Goal: Find specific page/section: Find specific page/section

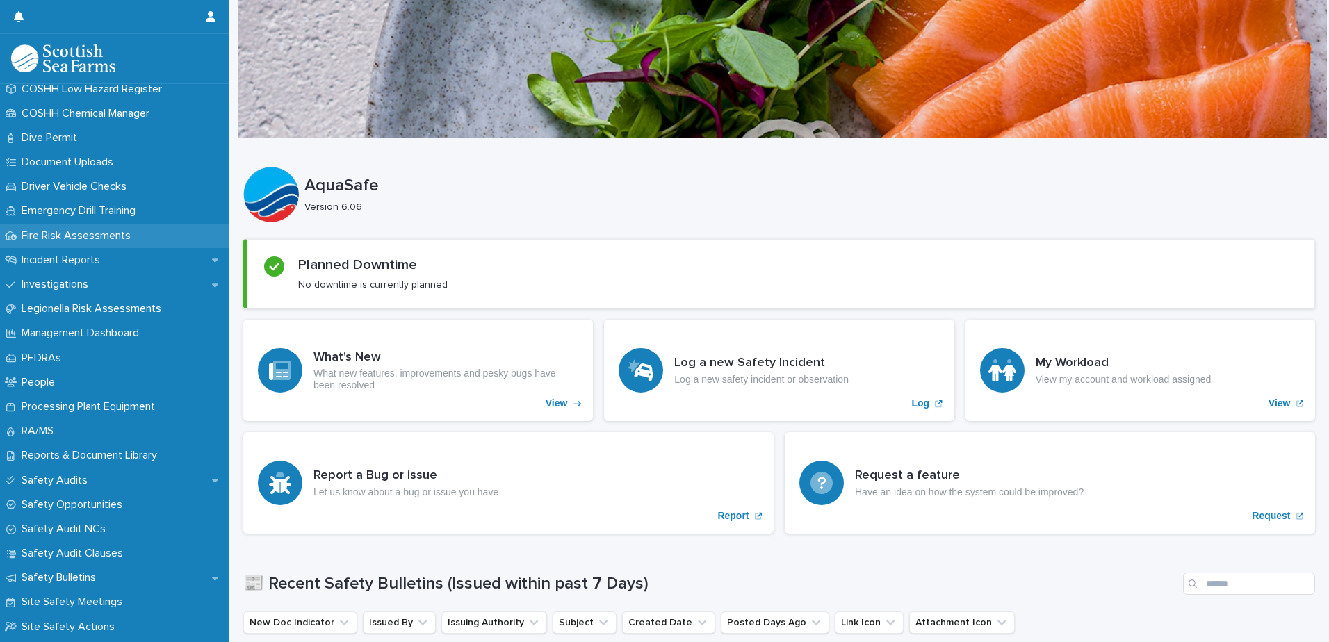
scroll to position [370, 0]
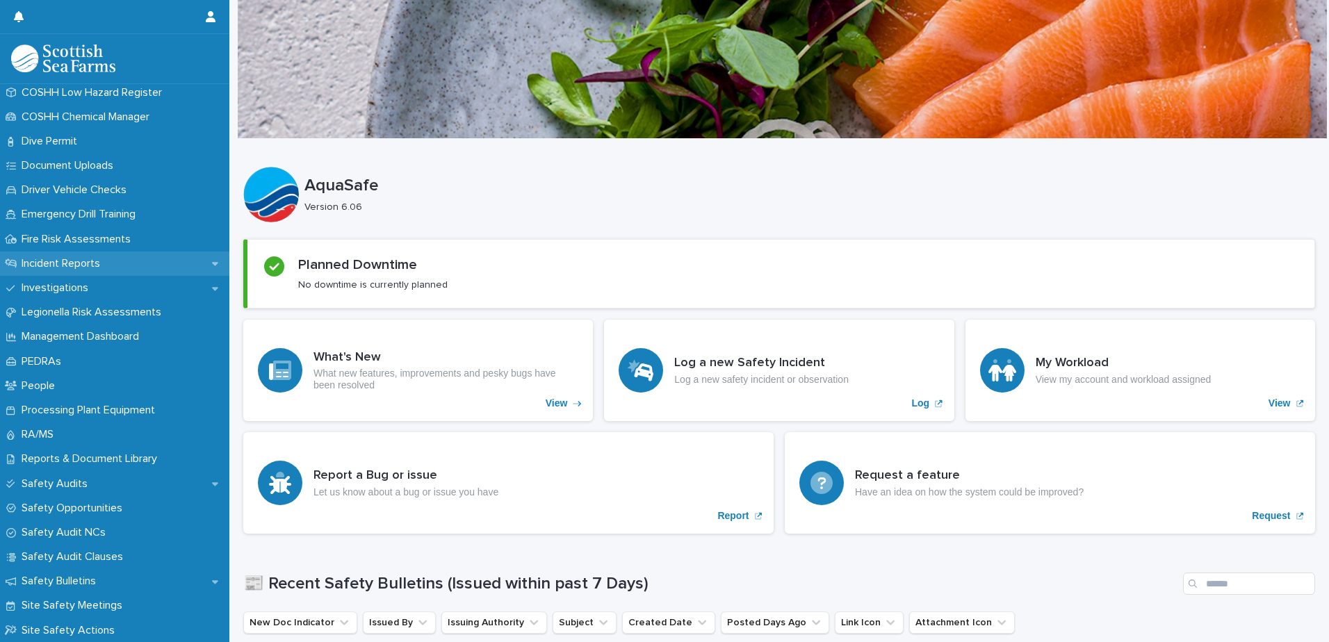
click at [64, 267] on p "Incident Reports" at bounding box center [63, 263] width 95 height 13
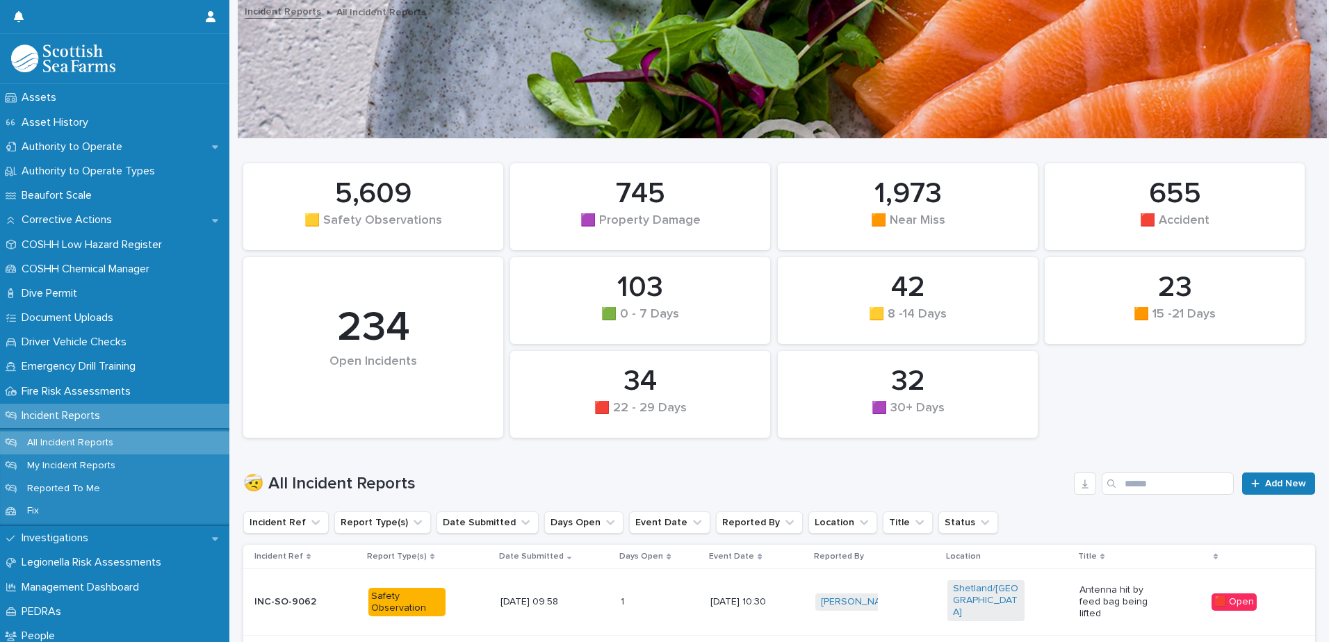
scroll to position [218, 0]
click at [133, 366] on p "Emergency Drill Training" at bounding box center [81, 366] width 131 height 13
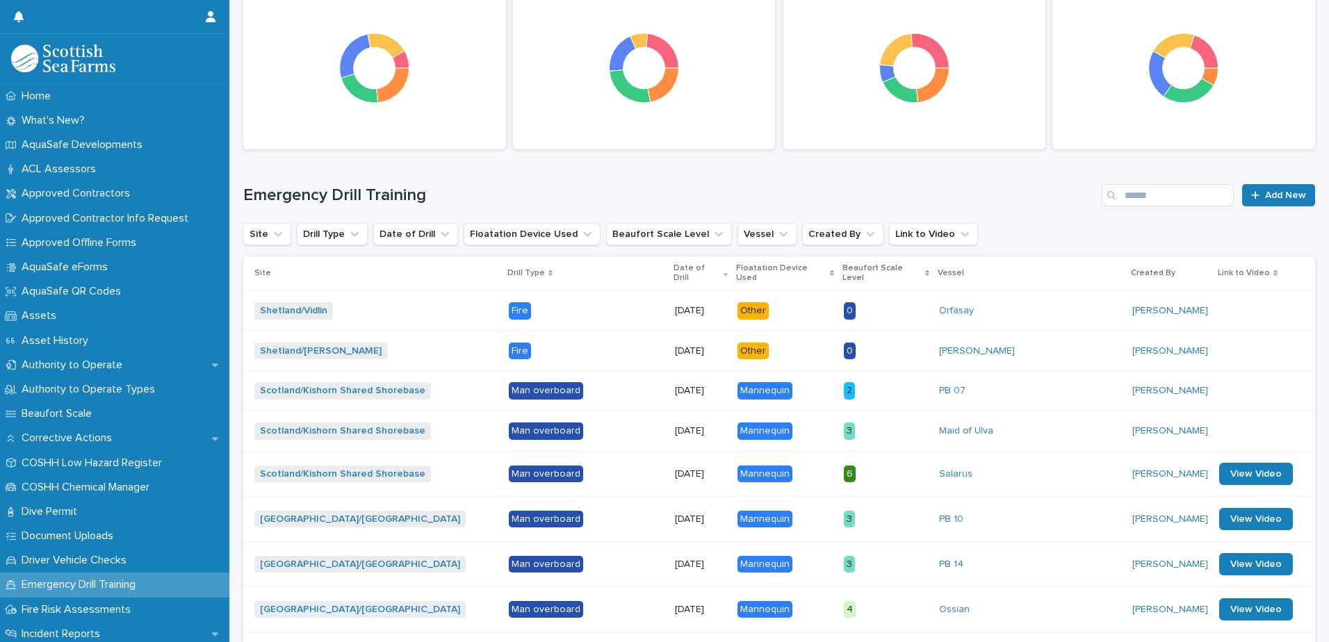
scroll to position [186, 0]
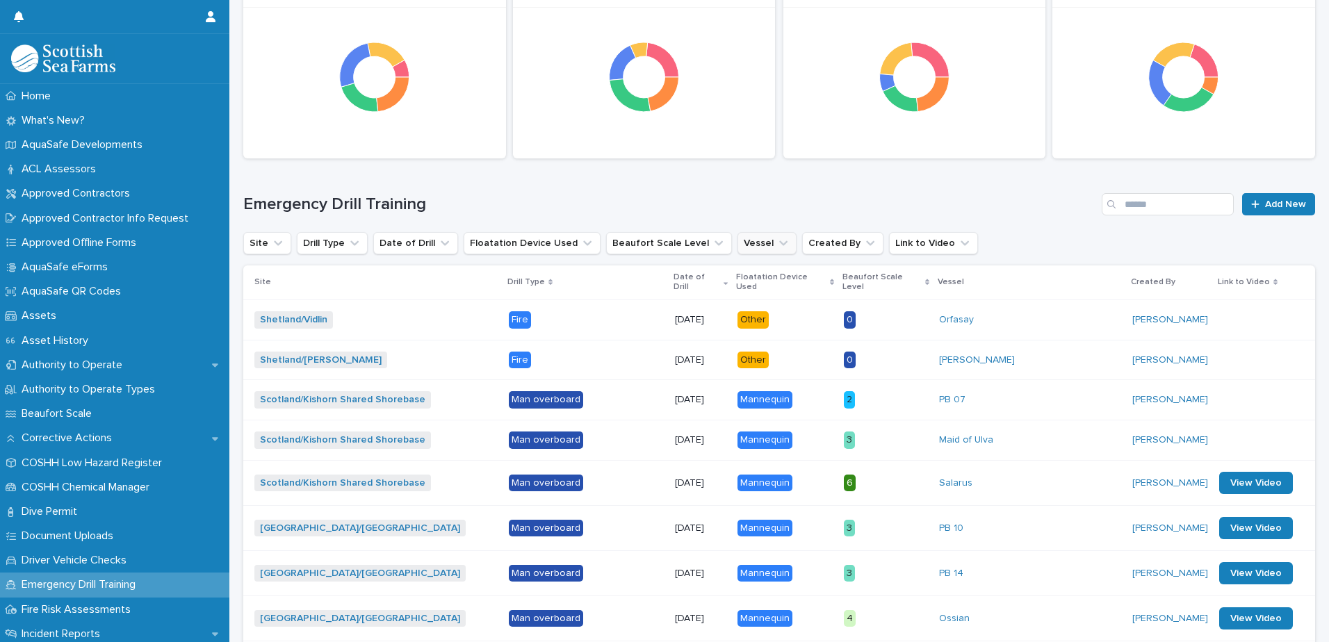
click at [751, 239] on button "Vessel" at bounding box center [766, 243] width 59 height 22
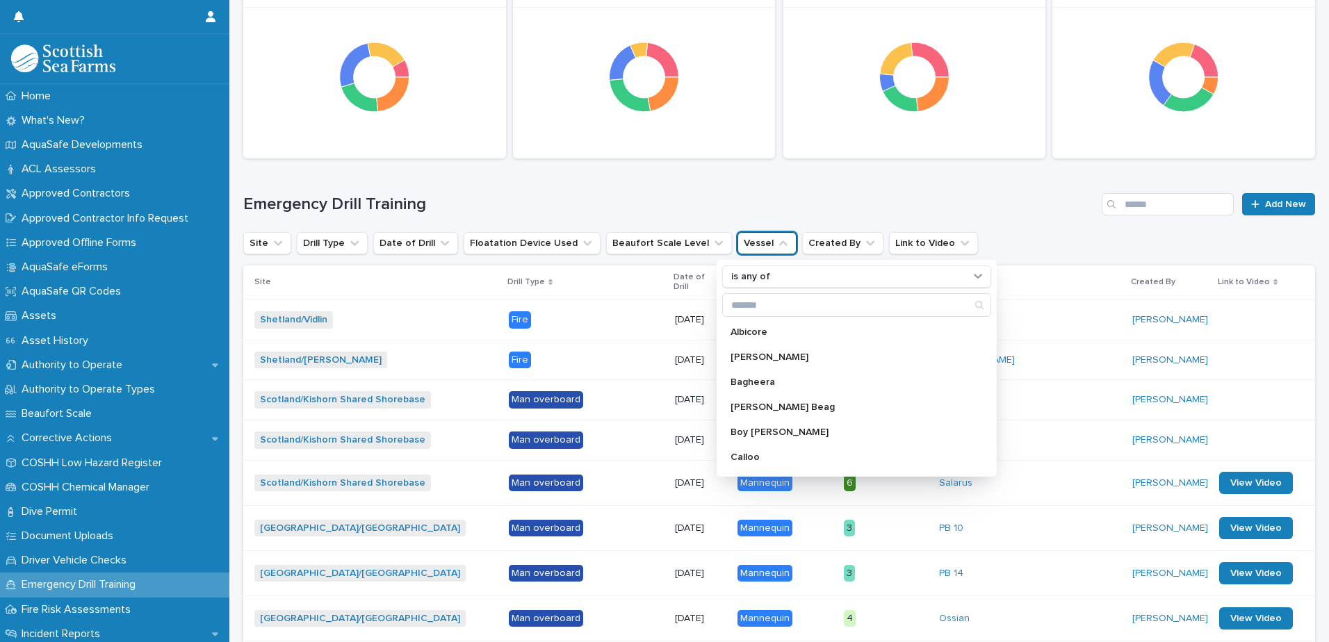
click at [719, 191] on div "Emergency Drill Training Add New" at bounding box center [779, 198] width 1072 height 67
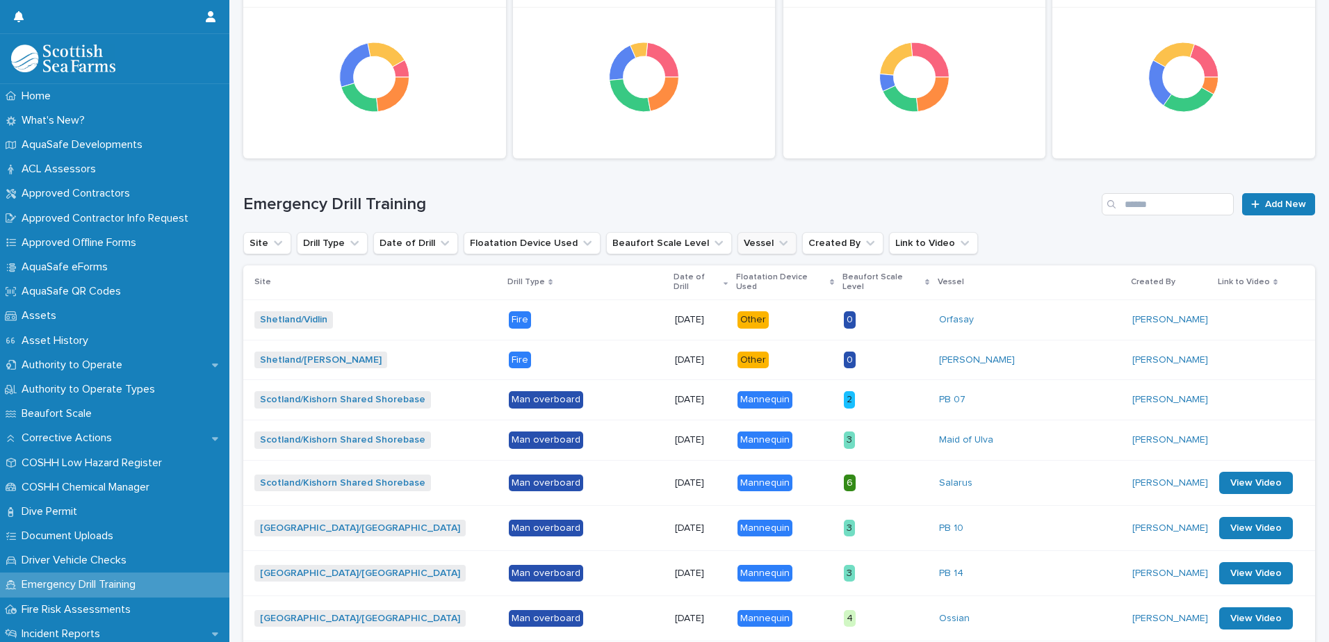
click at [737, 245] on button "Vessel" at bounding box center [766, 243] width 59 height 22
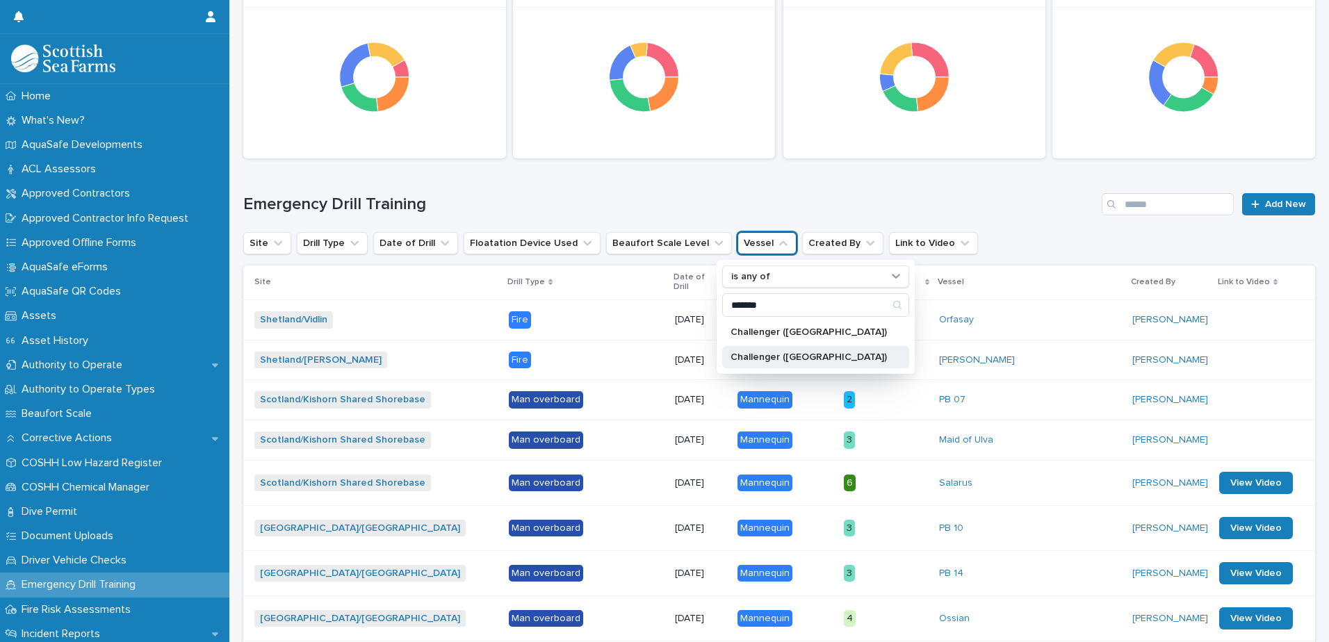
type input "*******"
click at [755, 357] on p "Challenger ([GEOGRAPHIC_DATA])" at bounding box center [808, 357] width 156 height 10
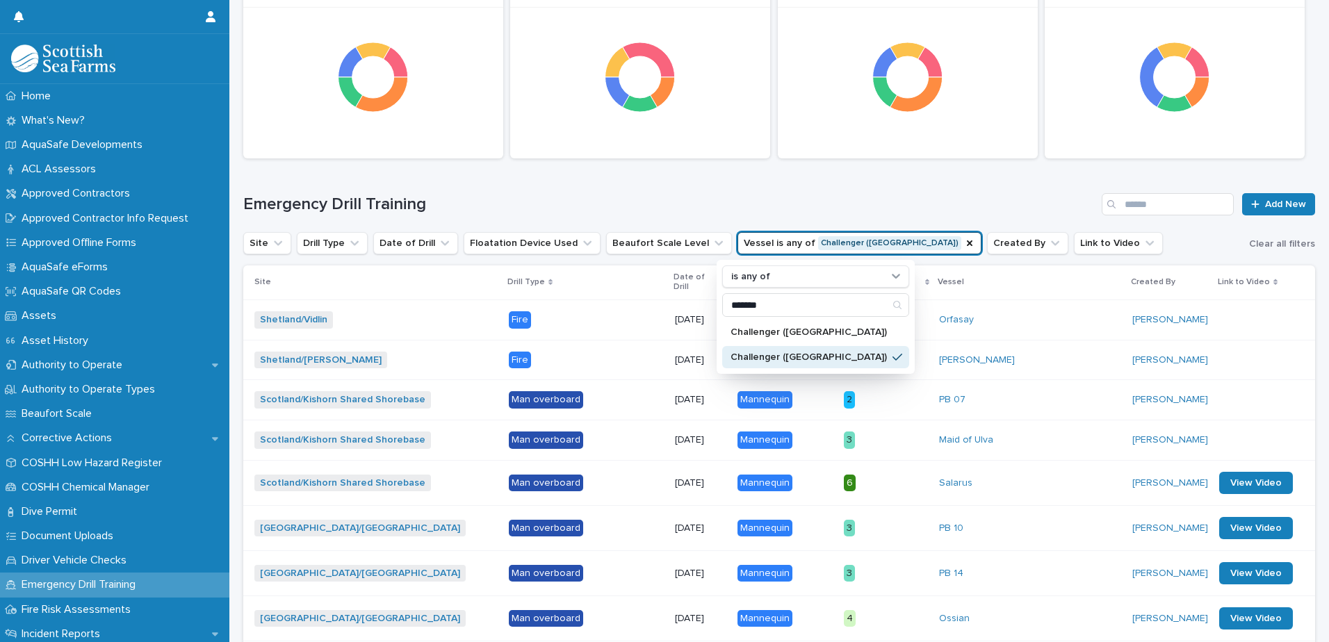
click at [748, 199] on h1 "Emergency Drill Training" at bounding box center [669, 205] width 853 height 20
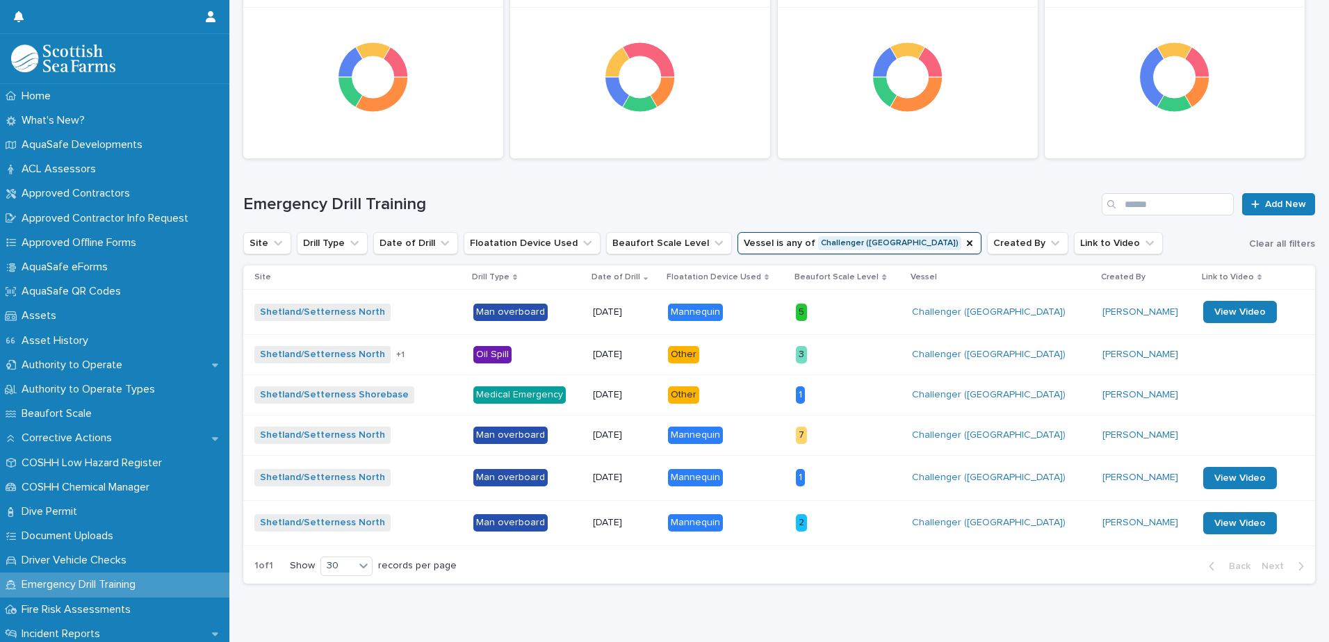
click at [680, 181] on div "Emergency Drill Training Add New" at bounding box center [779, 198] width 1072 height 67
click at [1271, 641] on html "Home What's New? AquaSafe Developments ACL Assessors Approved Contractors Appro…" at bounding box center [664, 321] width 1329 height 642
click at [1015, 597] on div "Loading... Saving… Loading... Saving… Beaufort Scale Wind Speed (Knots) Wind De…" at bounding box center [779, 291] width 1086 height 676
click at [964, 243] on icon "Vessel" at bounding box center [969, 243] width 11 height 11
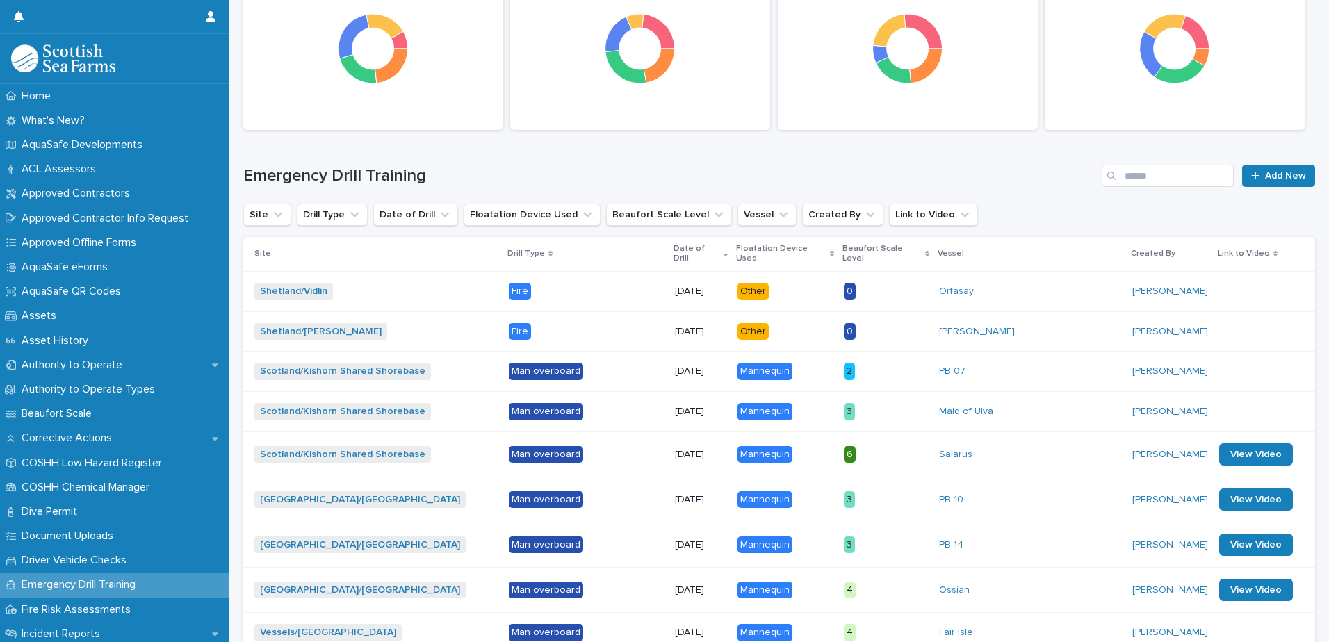
scroll to position [134, 0]
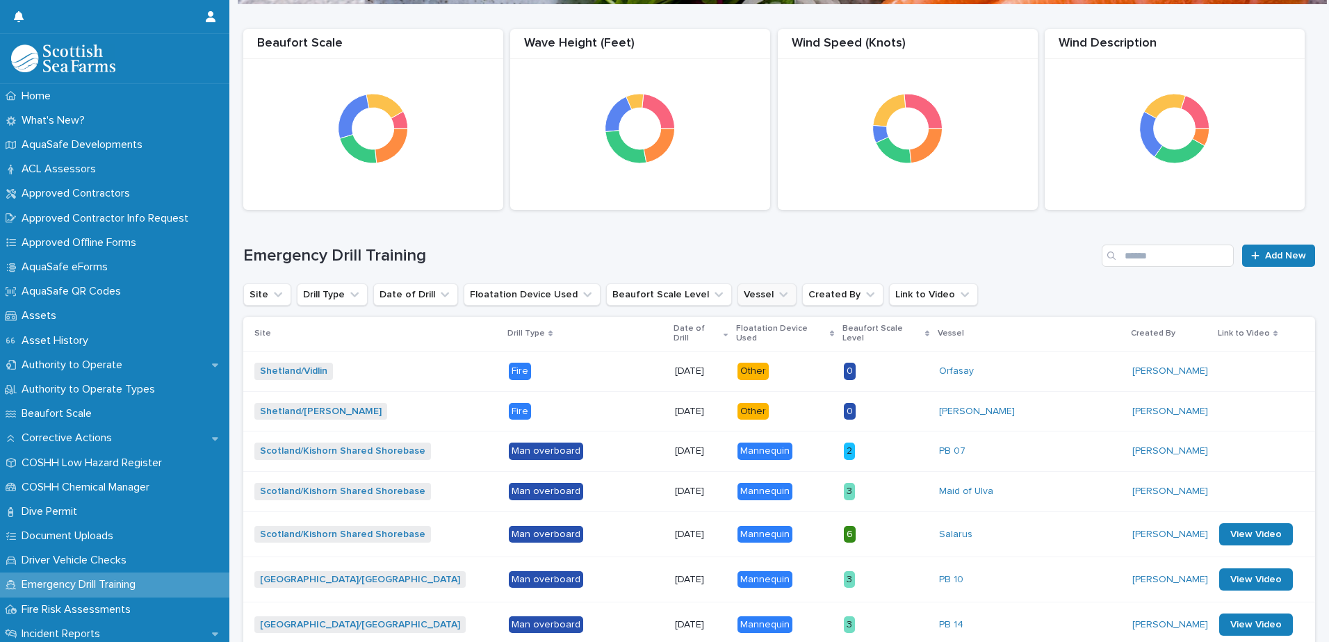
click at [737, 292] on button "Vessel" at bounding box center [766, 295] width 59 height 22
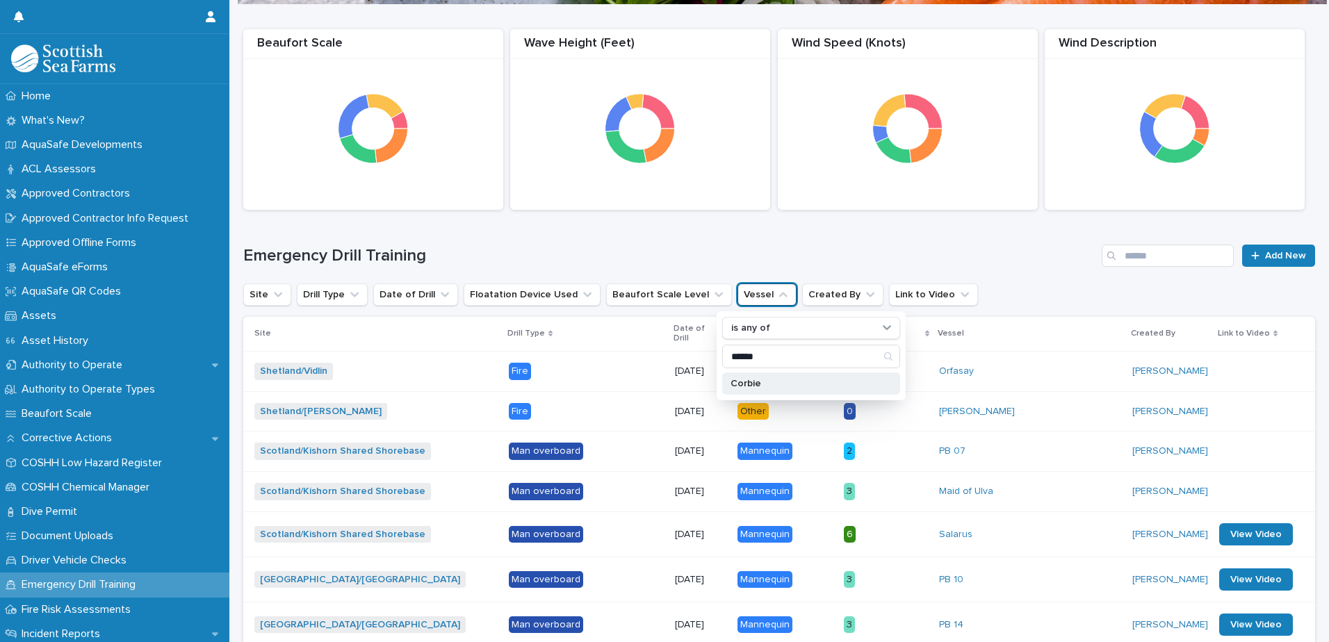
type input "******"
click at [769, 383] on p "Corbie" at bounding box center [803, 384] width 147 height 10
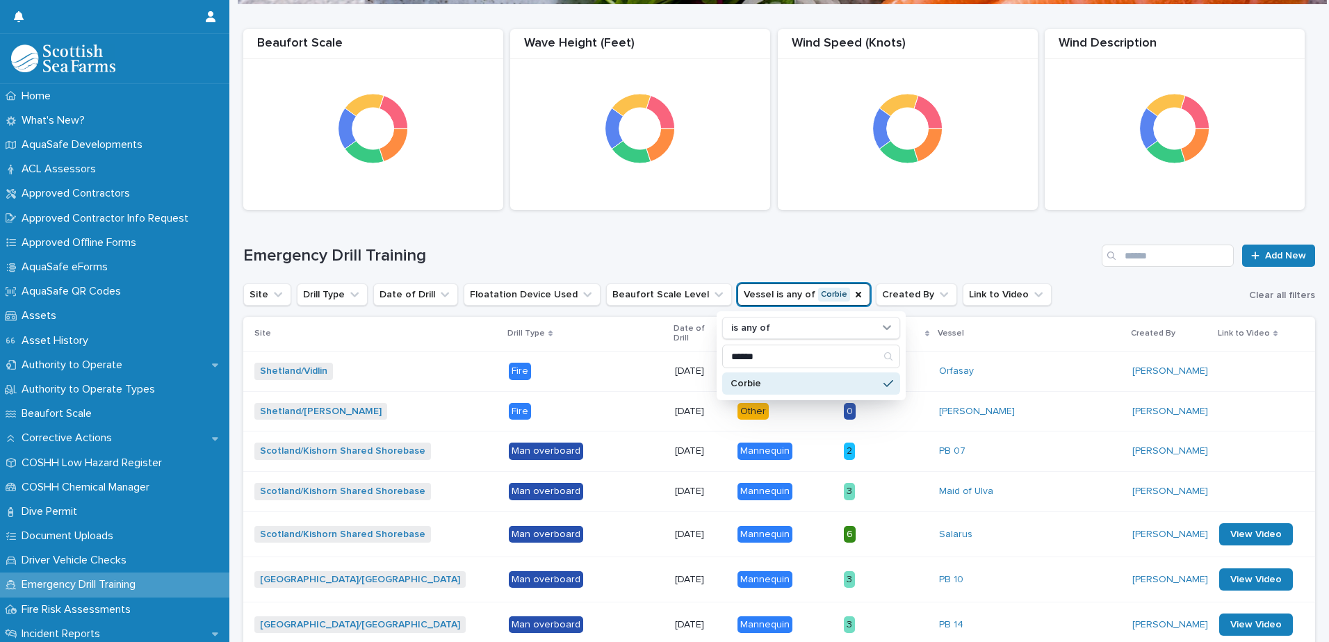
click at [734, 254] on h1 "Emergency Drill Training" at bounding box center [669, 256] width 853 height 20
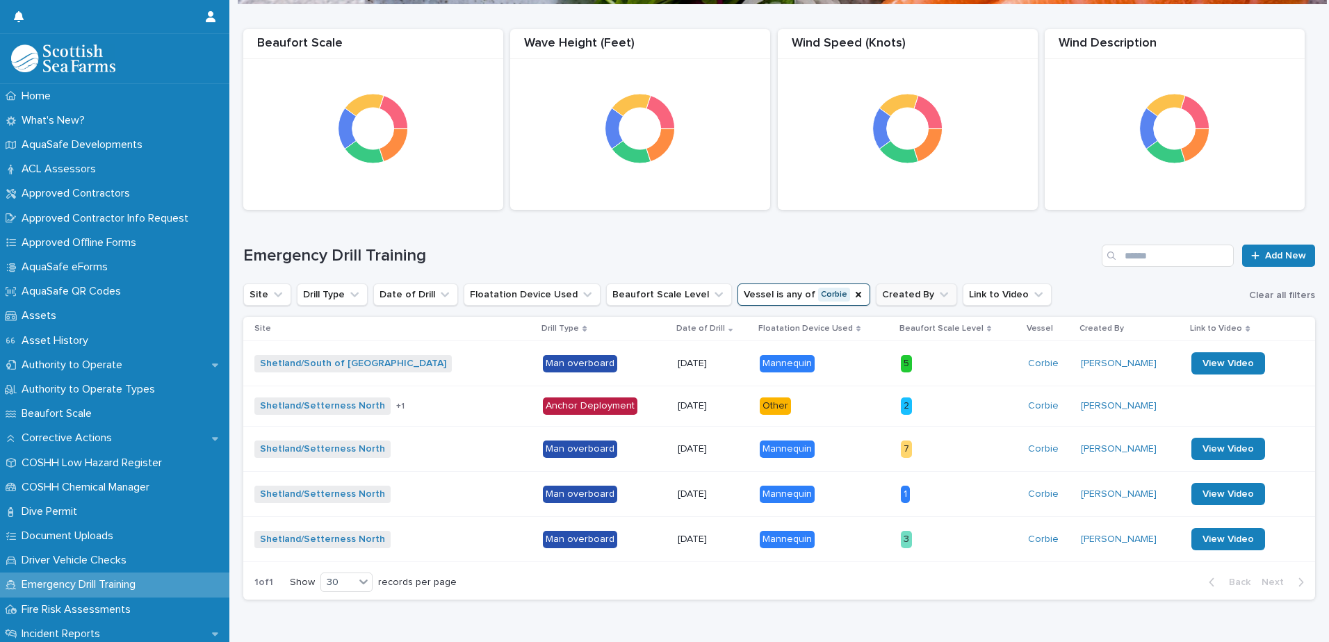
click at [853, 290] on icon "Vessel" at bounding box center [858, 294] width 11 height 11
click at [719, 250] on h1 "Emergency Drill Training" at bounding box center [669, 256] width 853 height 20
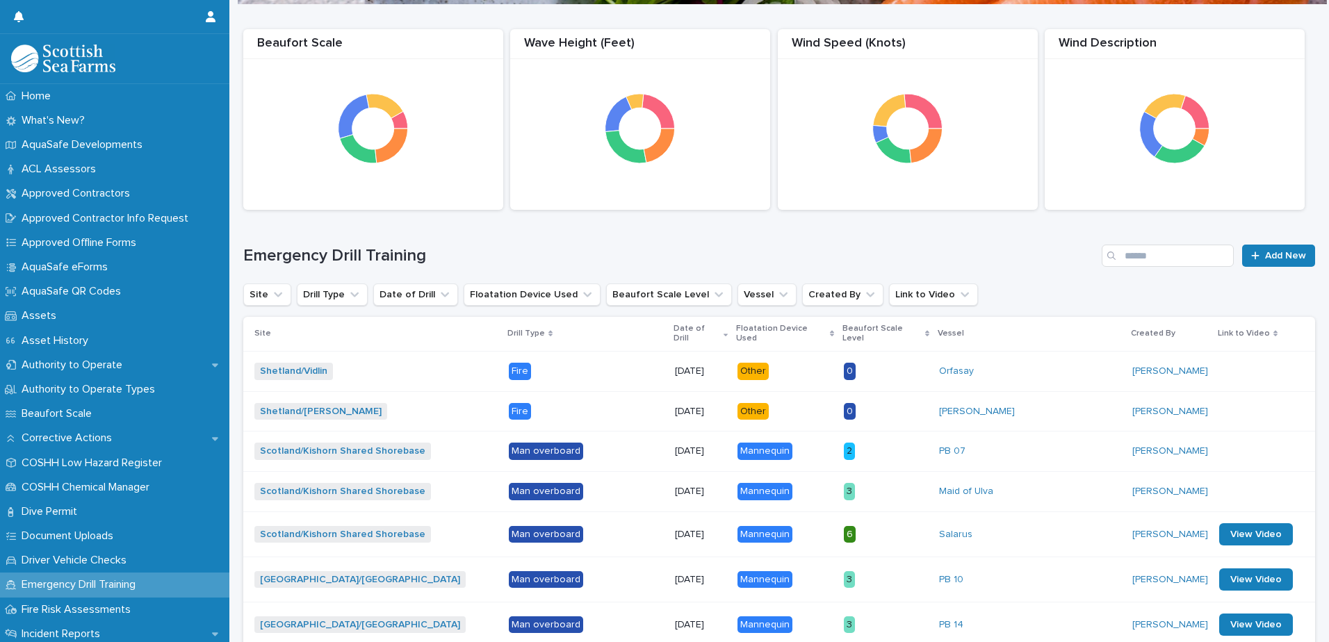
click at [478, 249] on h1 "Emergency Drill Training" at bounding box center [669, 256] width 853 height 20
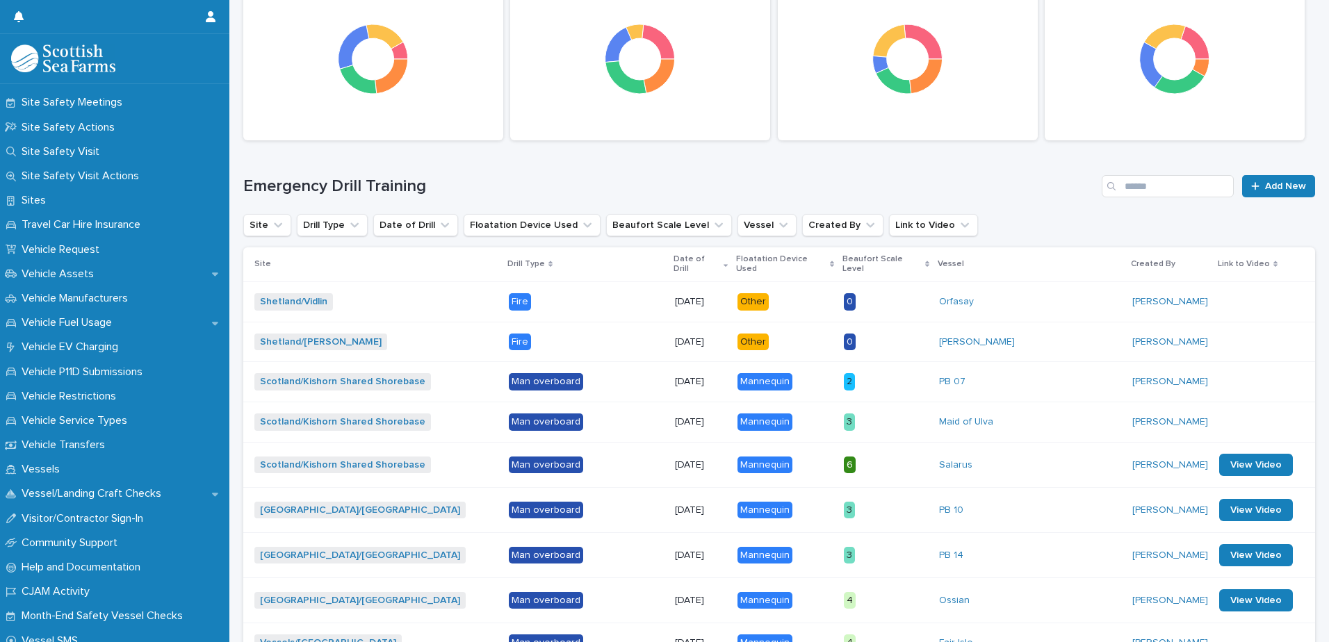
scroll to position [996, 0]
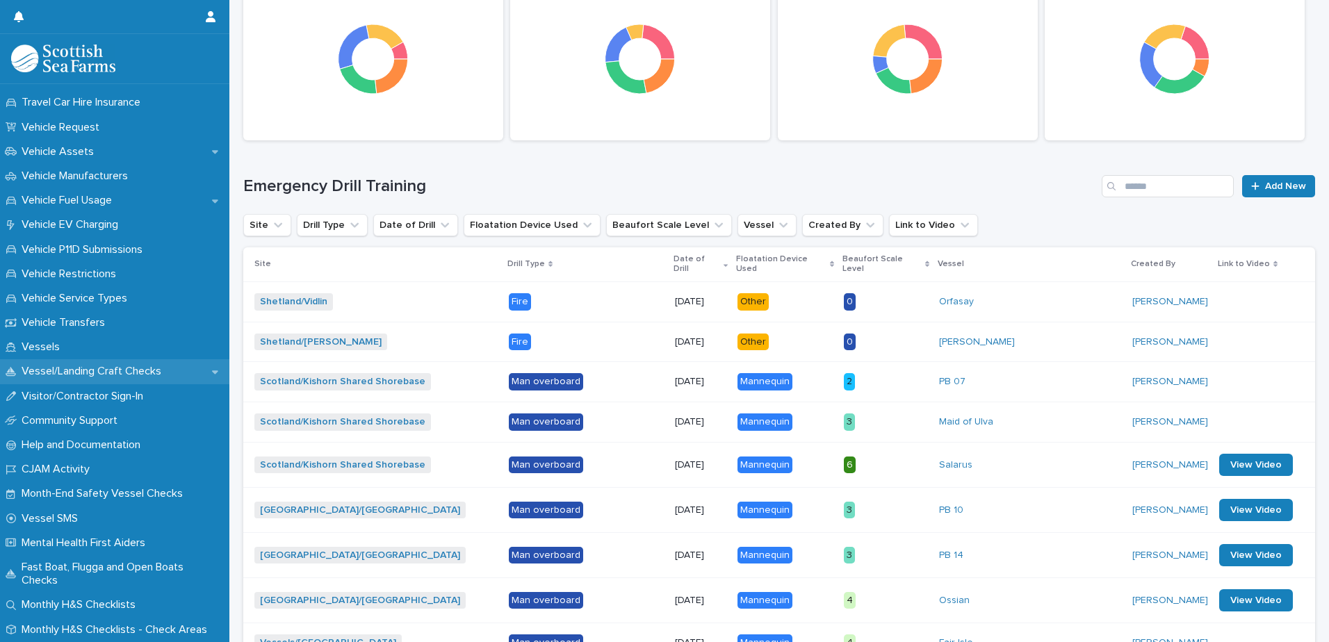
click at [99, 364] on div "Vessel/Landing Craft Checks" at bounding box center [114, 371] width 229 height 24
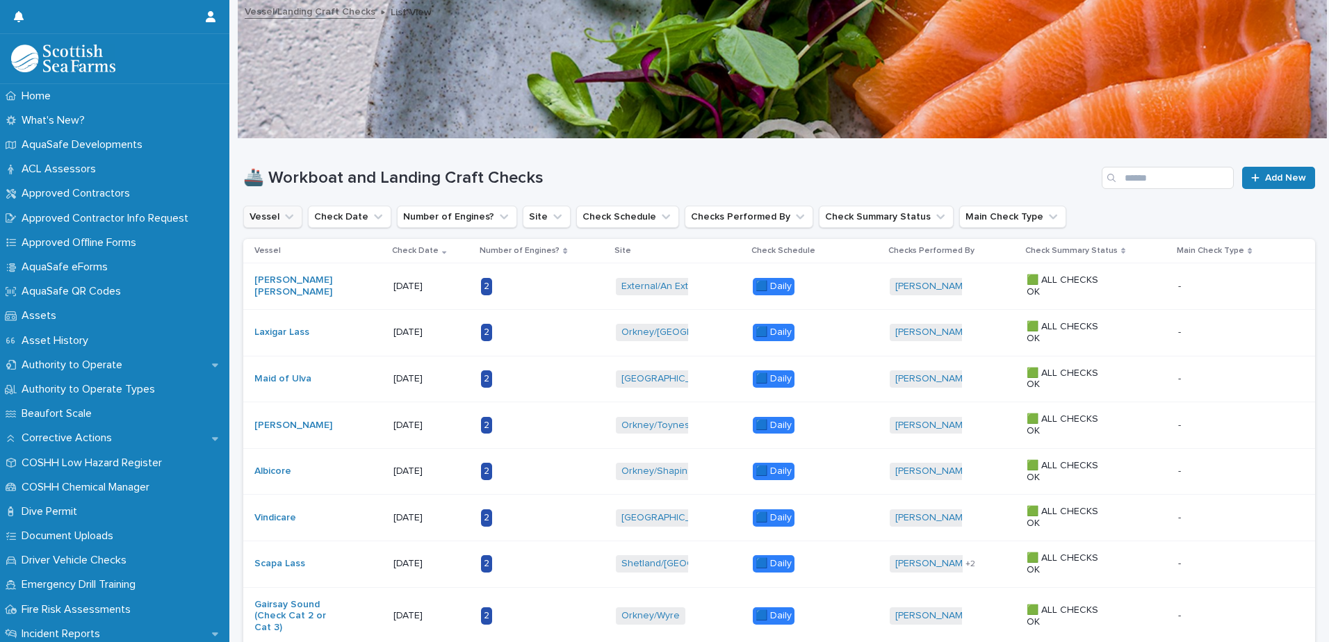
click at [264, 215] on button "Vessel" at bounding box center [272, 217] width 59 height 22
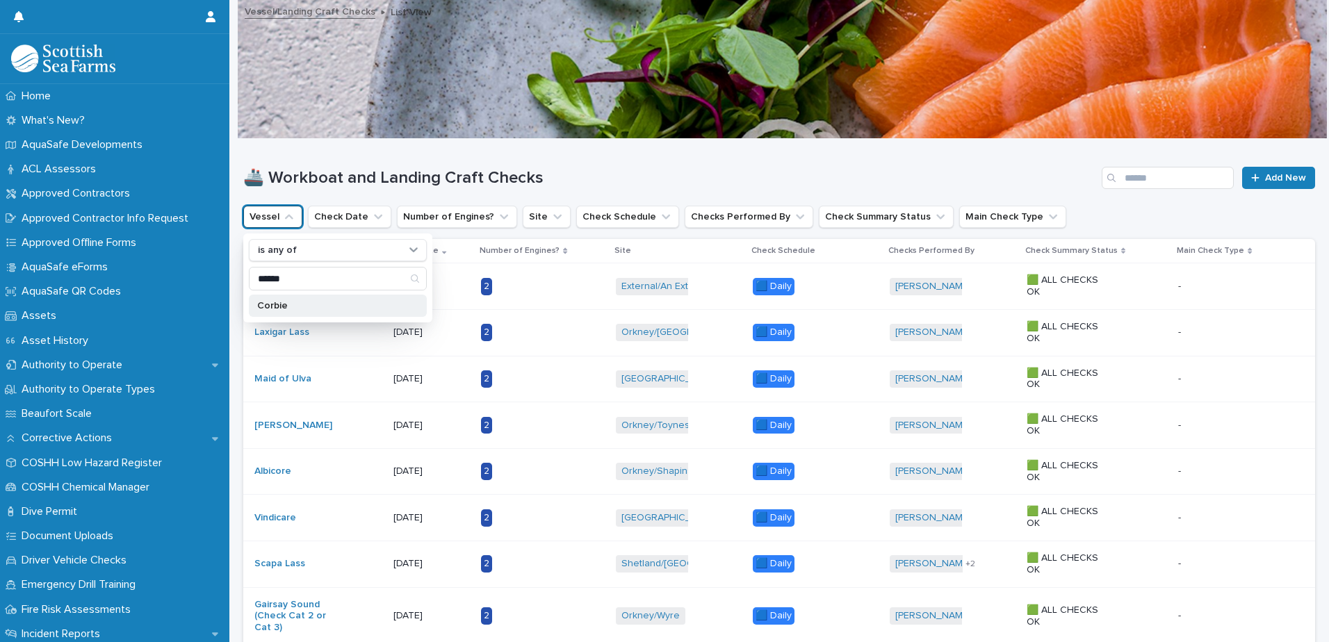
type input "******"
click at [287, 302] on p "Corbie" at bounding box center [330, 306] width 147 height 10
click at [573, 151] on div "🚢 Workboat and Landing Craft Checks Add New" at bounding box center [779, 172] width 1072 height 67
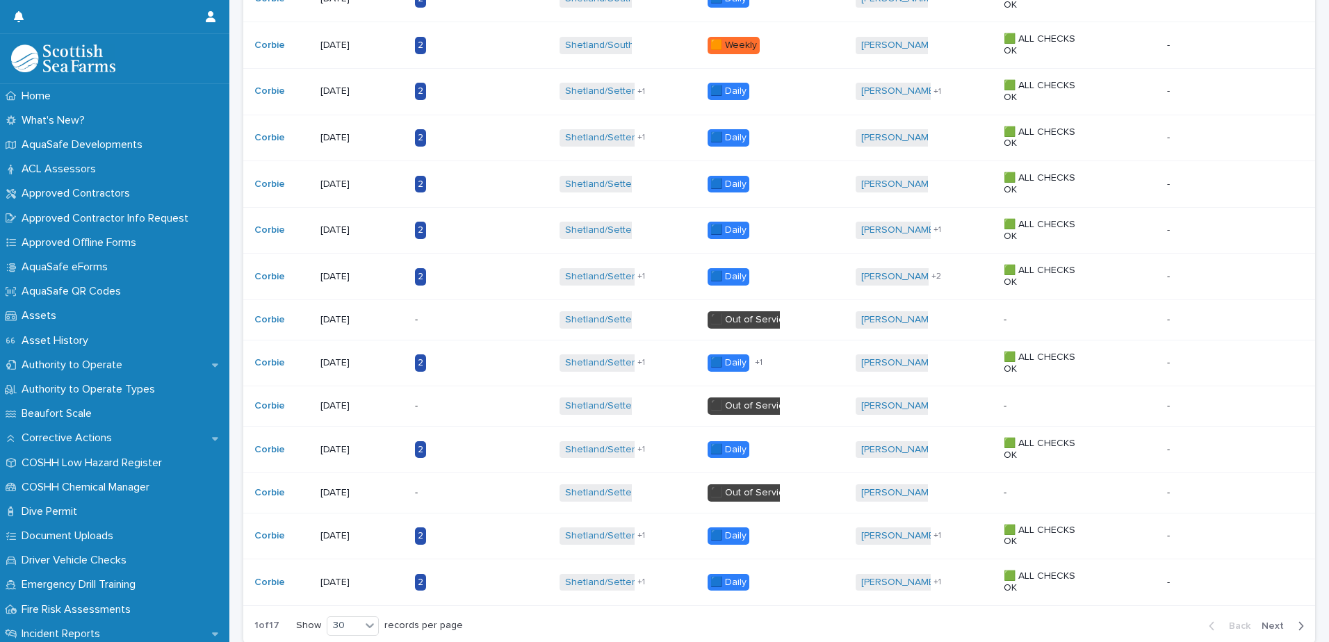
scroll to position [979, 0]
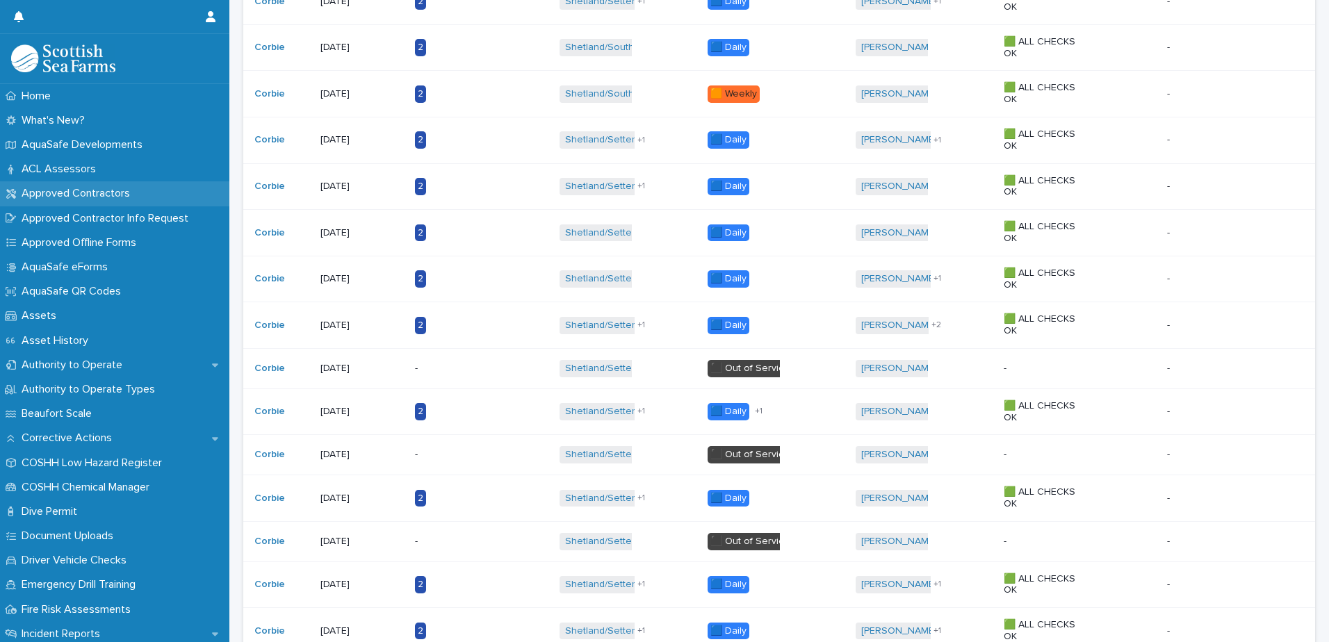
click at [133, 189] on p "Approved Contractors" at bounding box center [78, 193] width 125 height 13
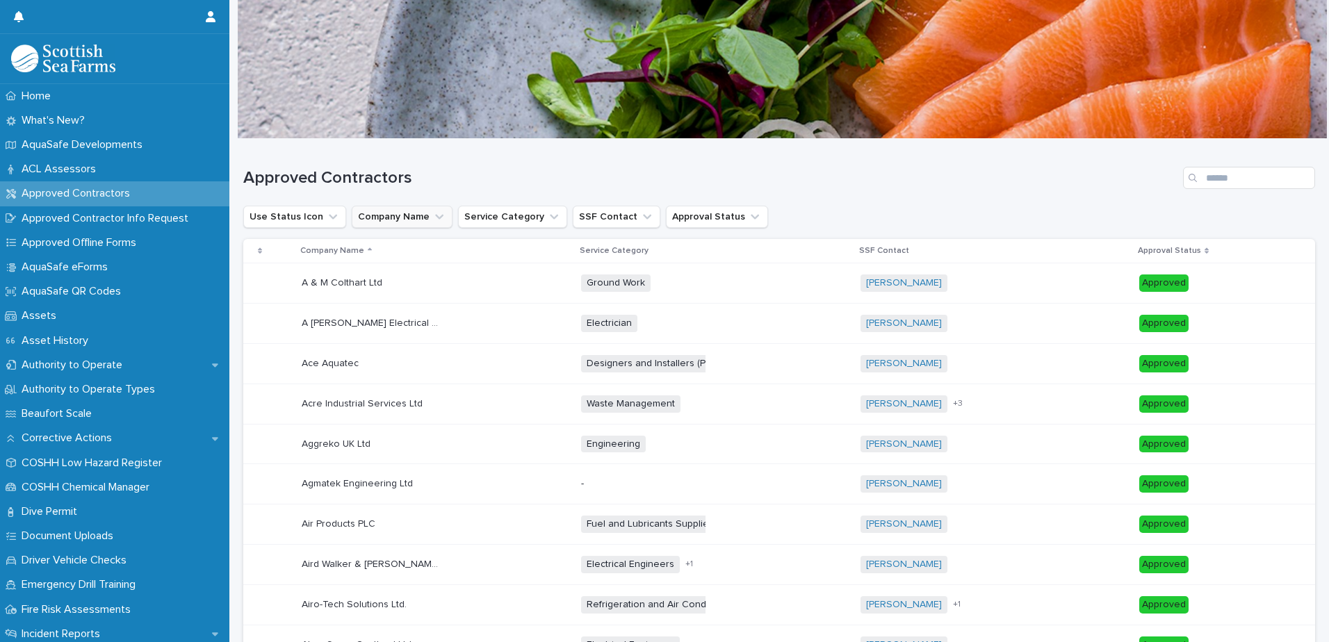
click at [417, 218] on button "Company Name" at bounding box center [402, 217] width 101 height 22
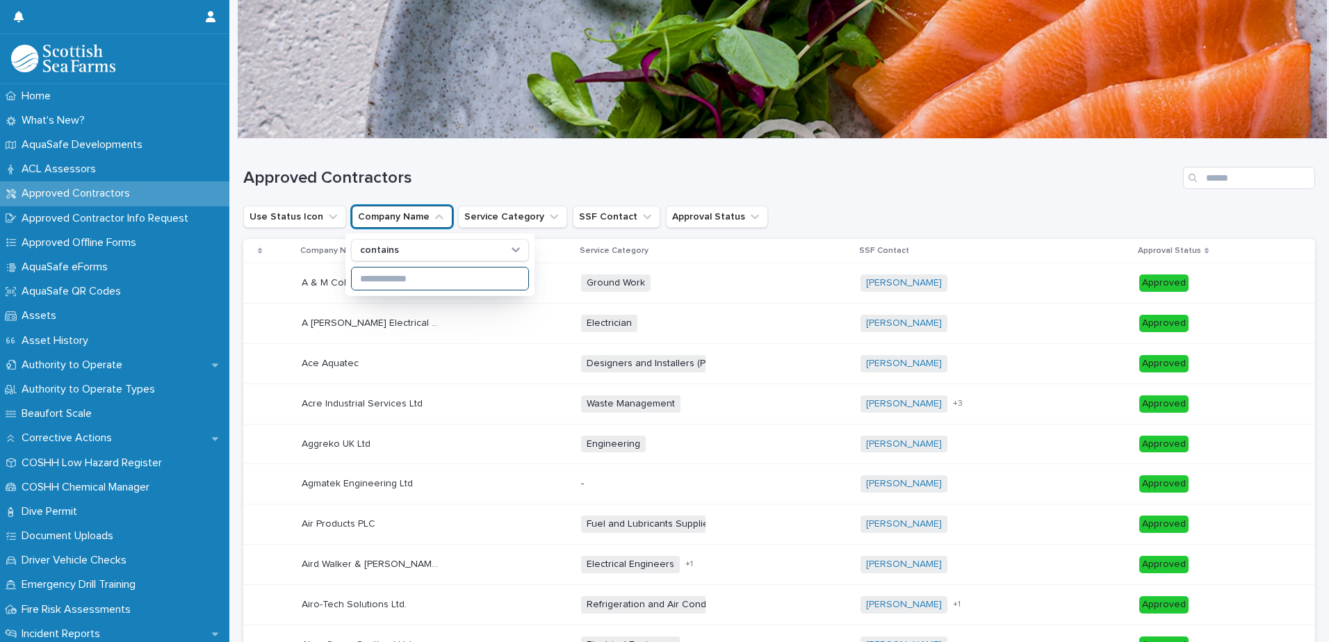
click at [402, 273] on input at bounding box center [440, 279] width 177 height 22
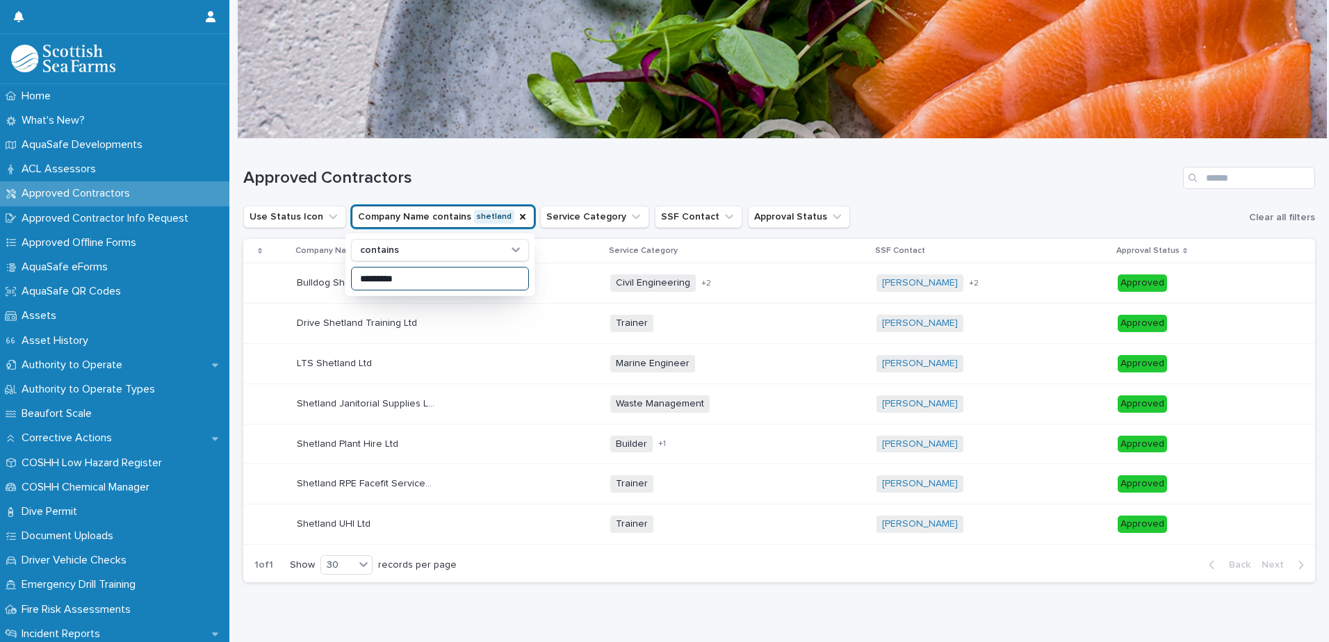
type input "********"
click at [450, 172] on h1 "Approved Contractors" at bounding box center [710, 178] width 934 height 20
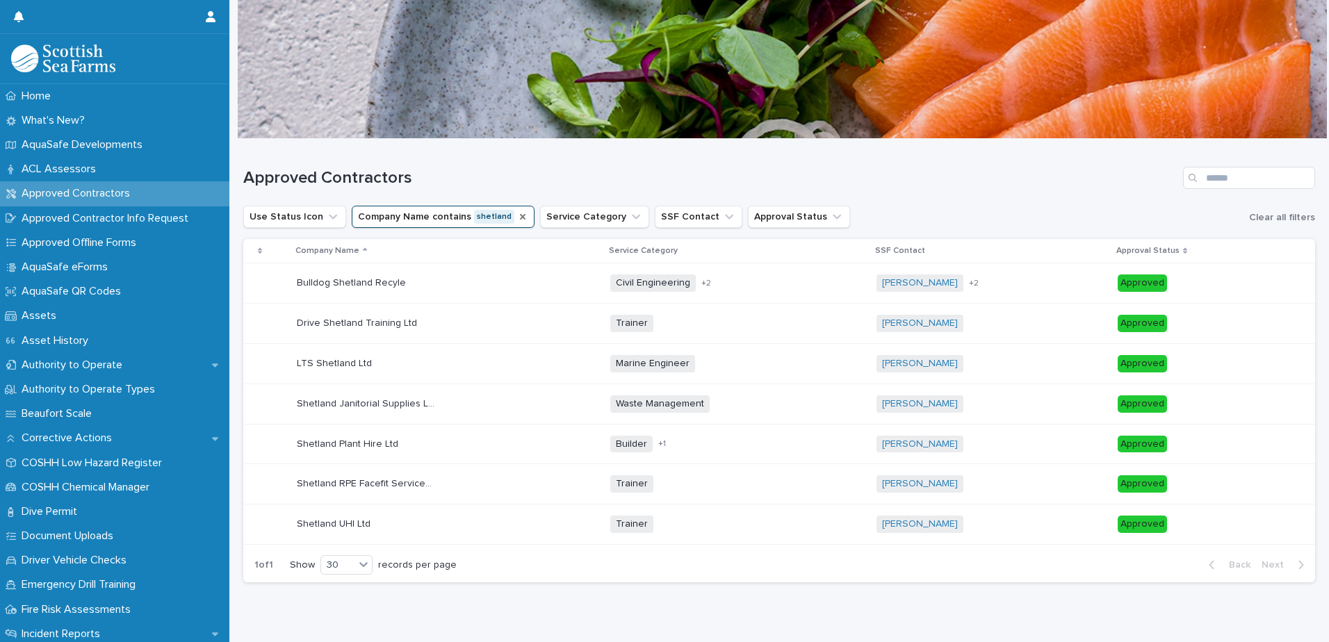
click at [517, 215] on icon "Company Name" at bounding box center [522, 216] width 11 height 11
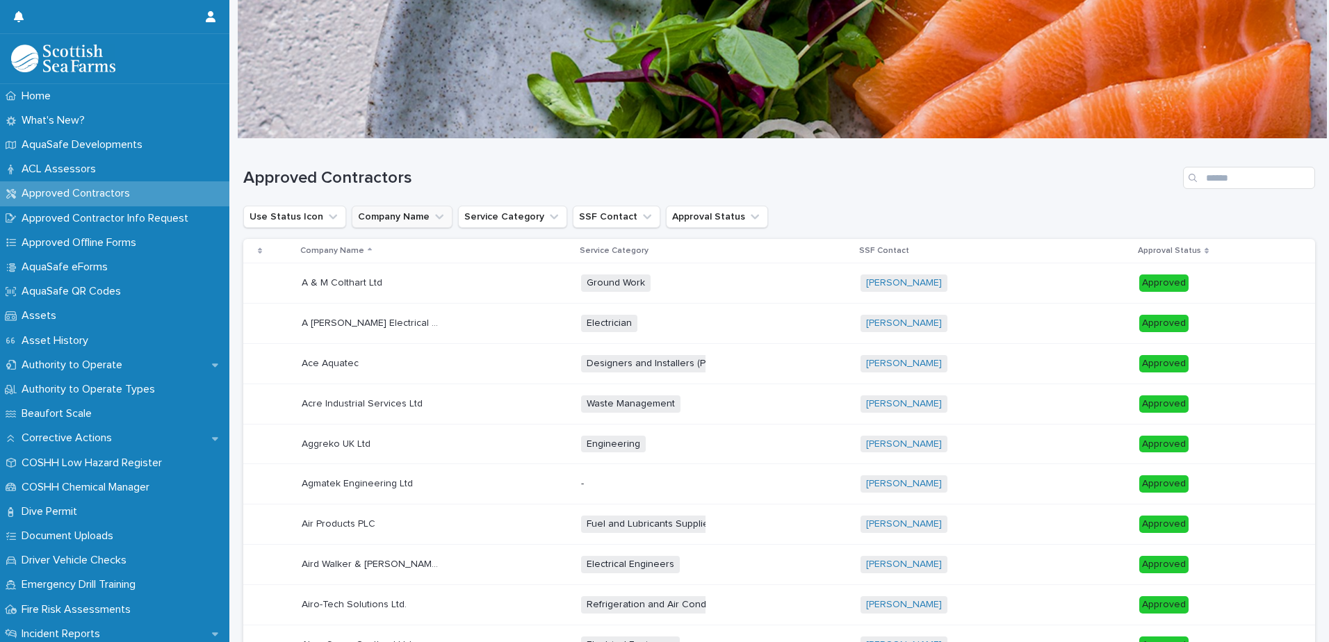
click at [435, 165] on div "Approved Contractors" at bounding box center [779, 172] width 1072 height 67
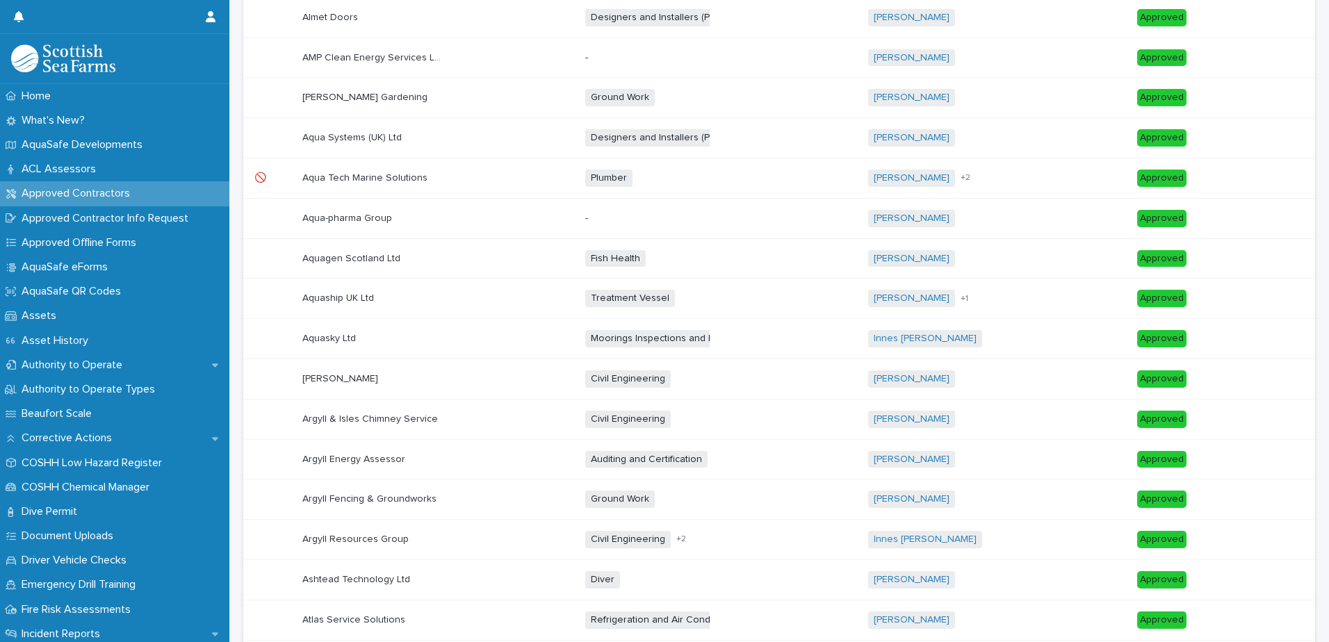
scroll to position [955, 0]
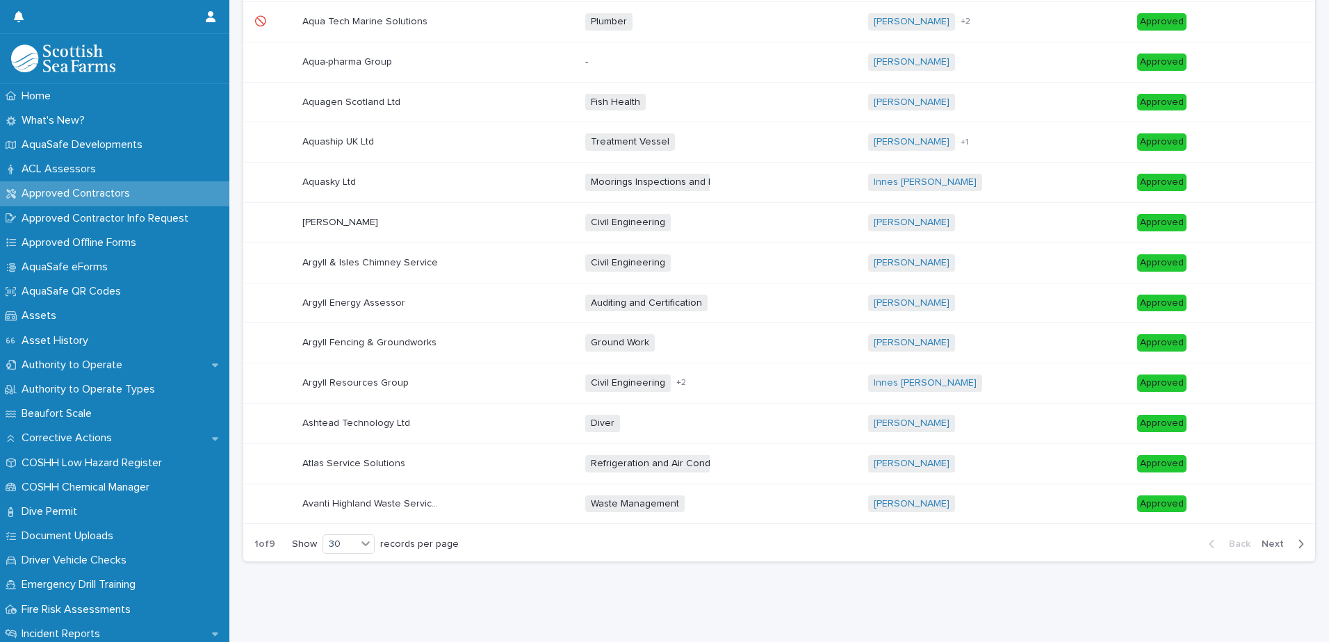
click at [1263, 539] on span "Next" at bounding box center [1276, 544] width 31 height 10
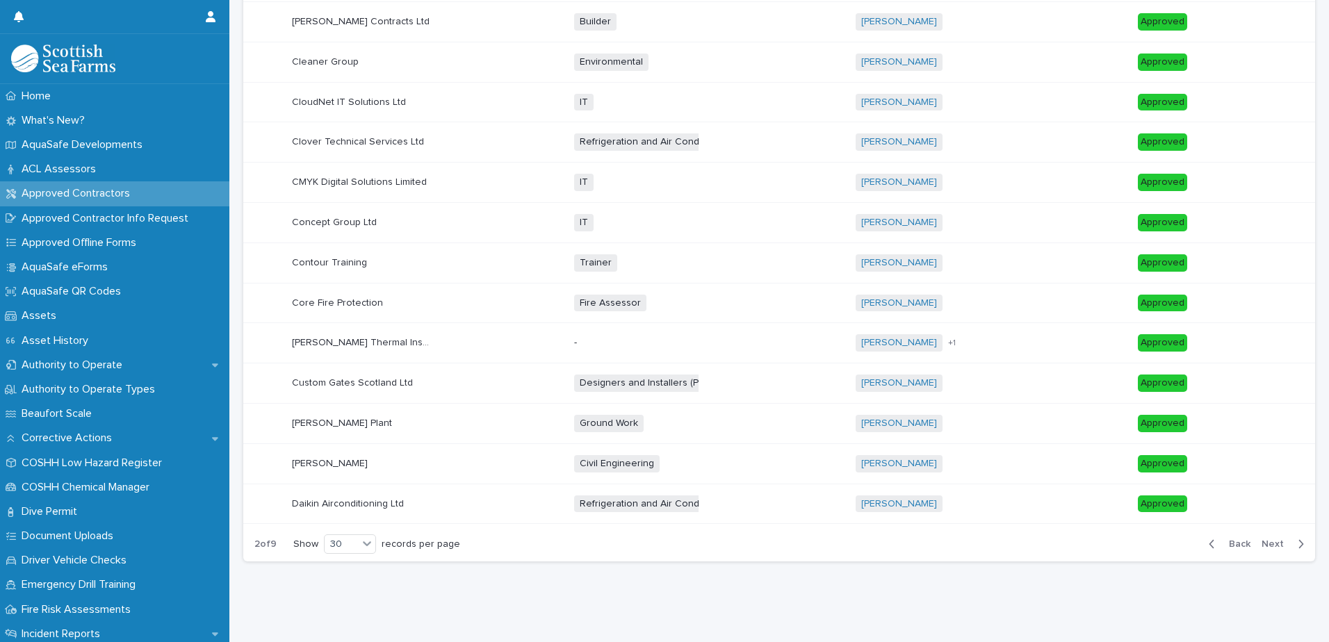
click at [1263, 539] on span "Next" at bounding box center [1276, 544] width 31 height 10
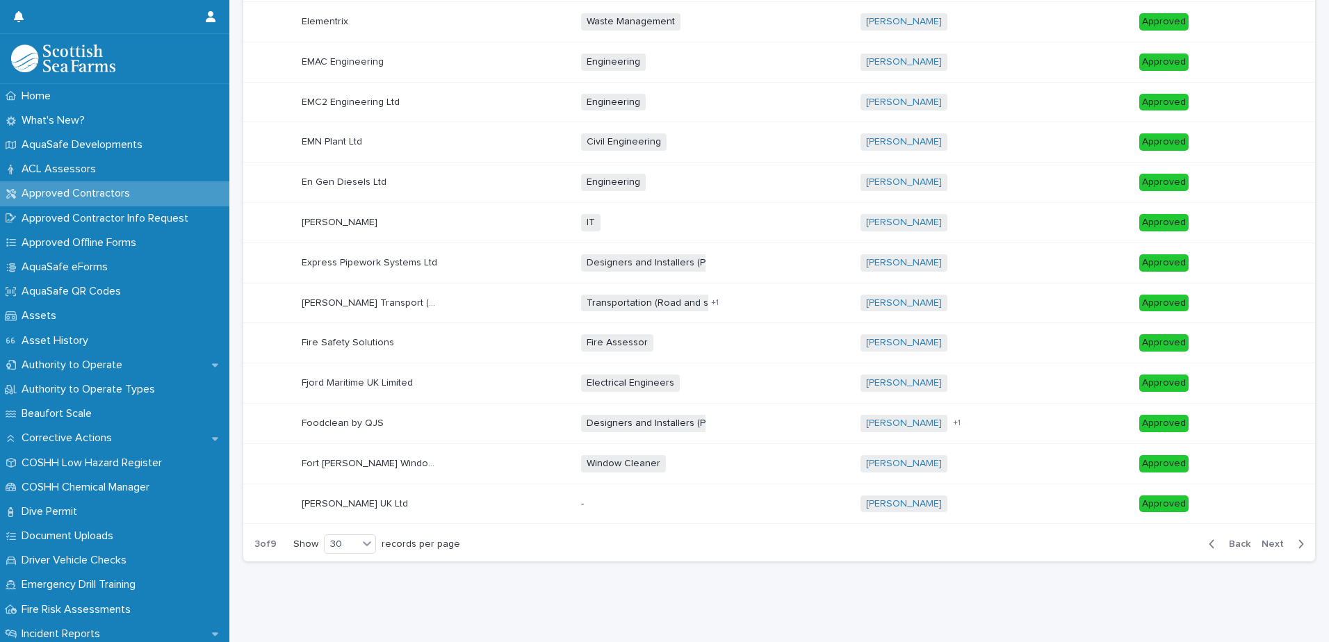
click at [1263, 539] on span "Next" at bounding box center [1276, 544] width 31 height 10
